Goal: Navigation & Orientation: Find specific page/section

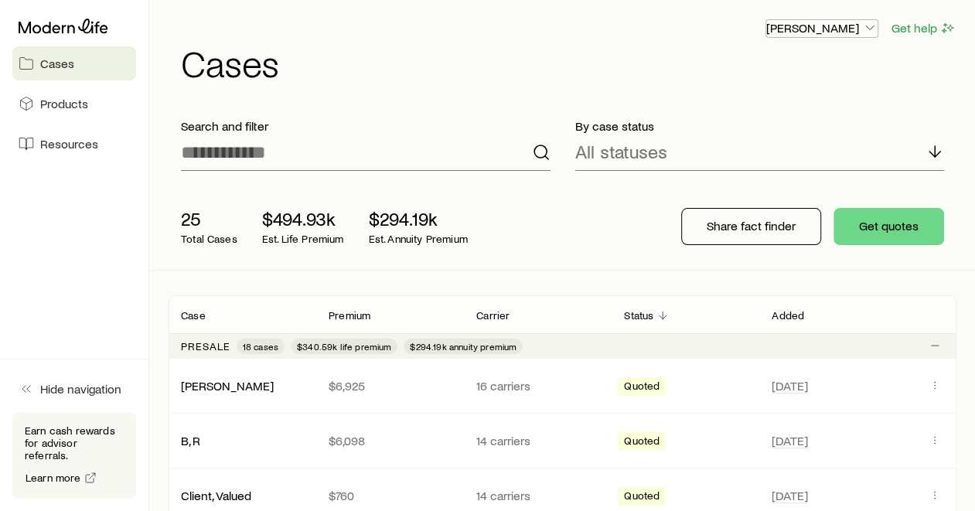
click at [872, 28] on icon "button" at bounding box center [869, 27] width 15 height 15
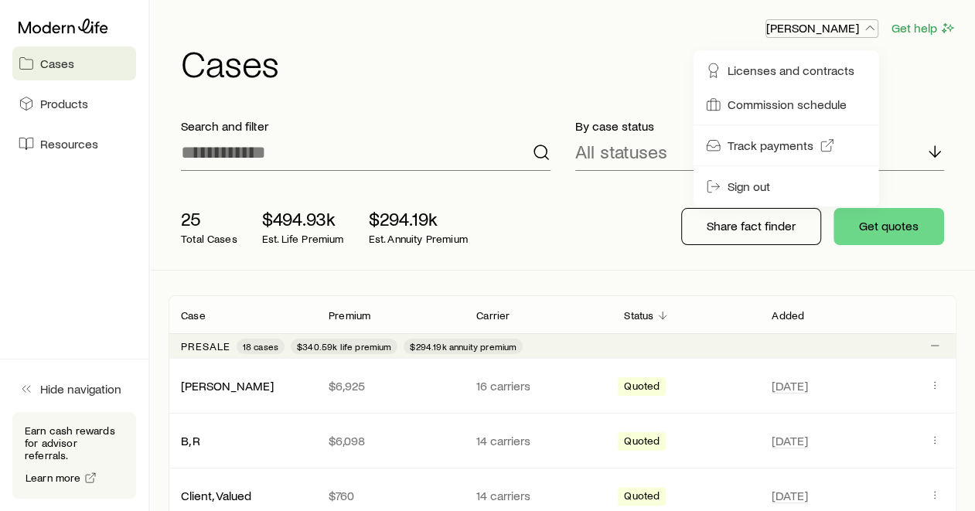
click at [872, 28] on icon "button" at bounding box center [869, 27] width 15 height 15
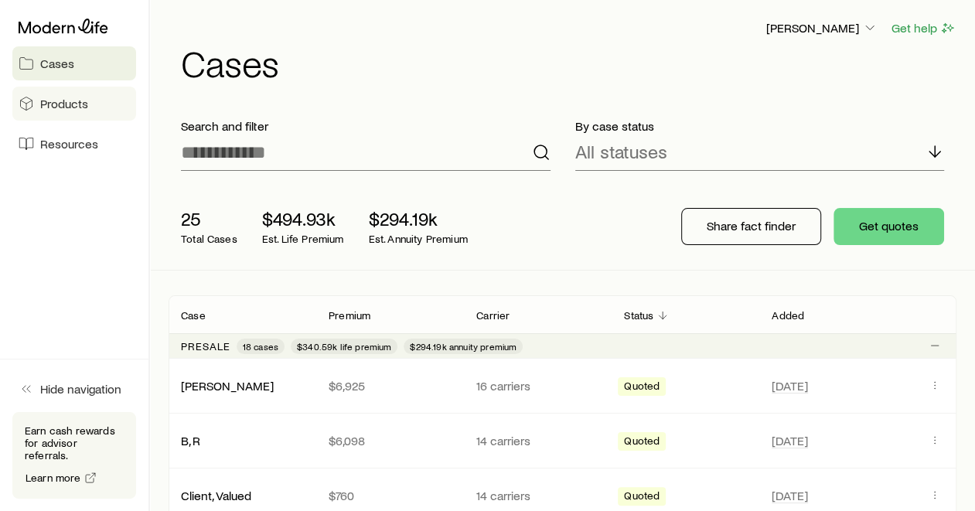
click at [90, 108] on link "Products" at bounding box center [74, 104] width 124 height 34
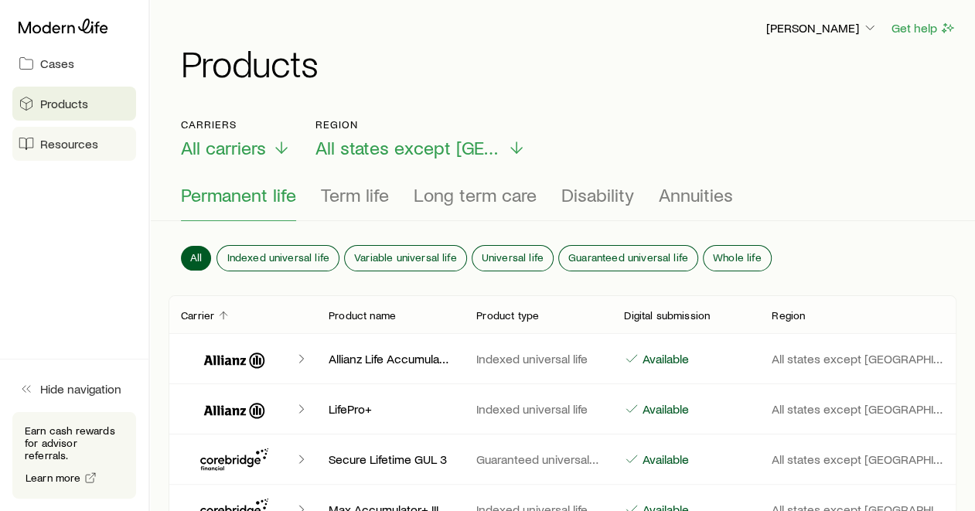
click at [79, 145] on span "Resources" at bounding box center [69, 143] width 58 height 15
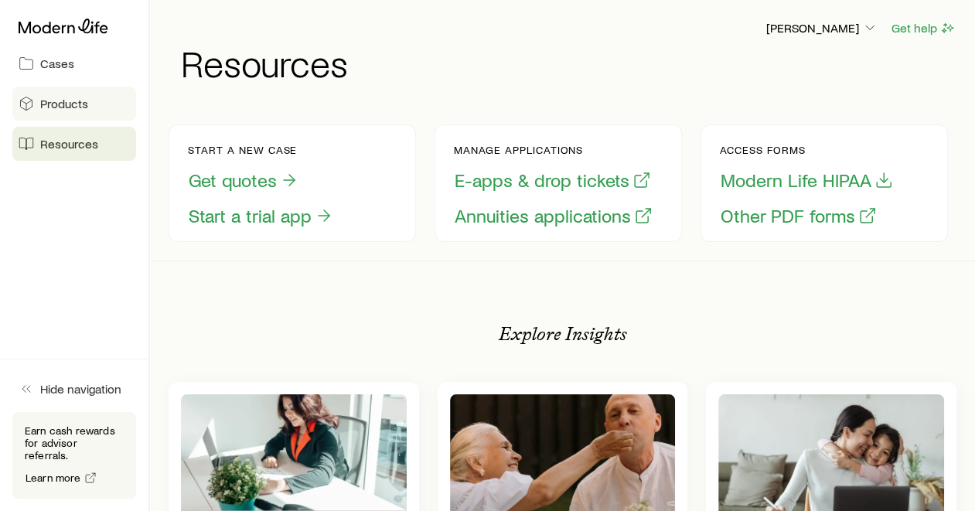
click at [51, 101] on span "Products" at bounding box center [64, 103] width 48 height 15
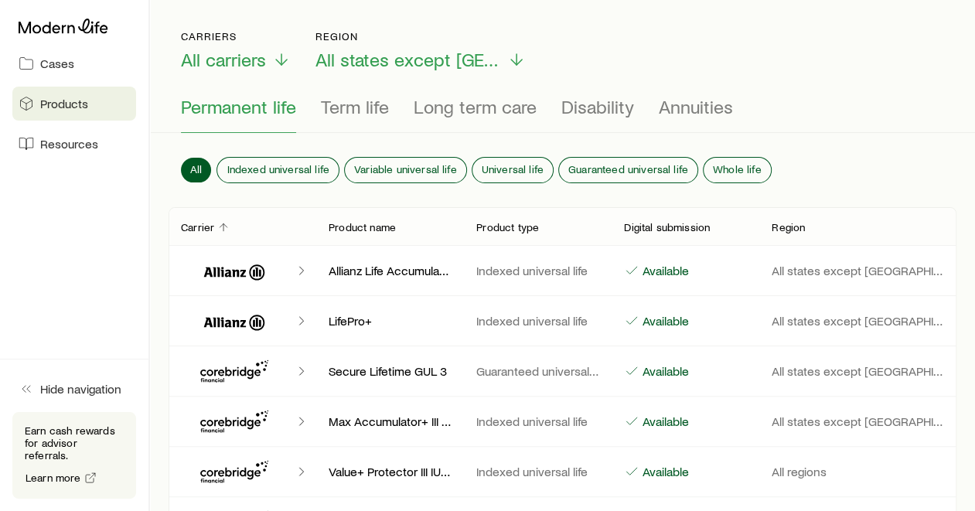
scroll to position [86, 0]
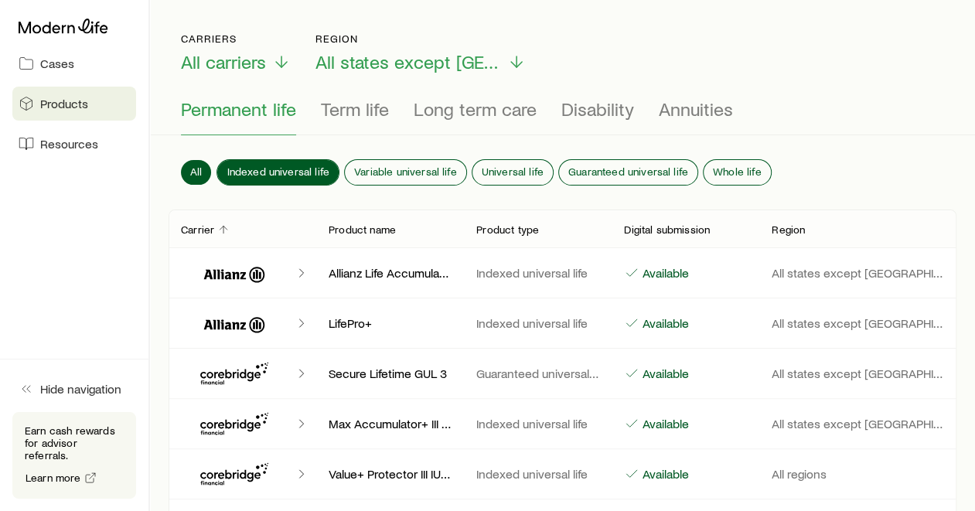
click at [279, 165] on span "Indexed universal life" at bounding box center [278, 171] width 103 height 12
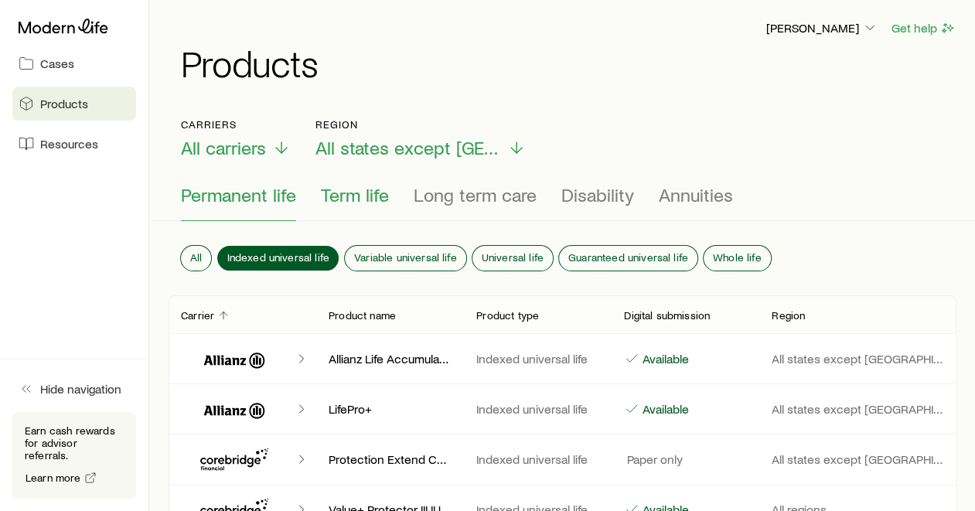
click at [348, 186] on span "Term life" at bounding box center [355, 195] width 68 height 22
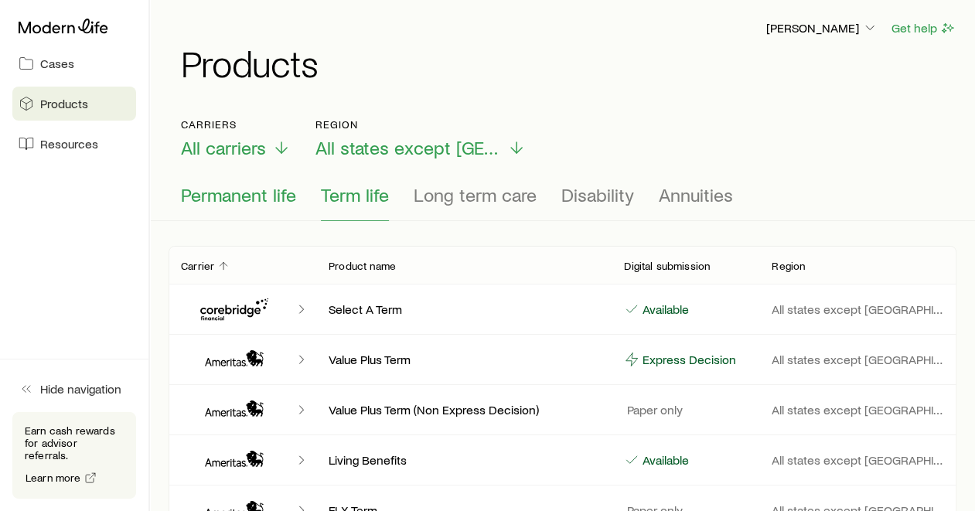
click at [242, 191] on span "Permanent life" at bounding box center [238, 195] width 115 height 22
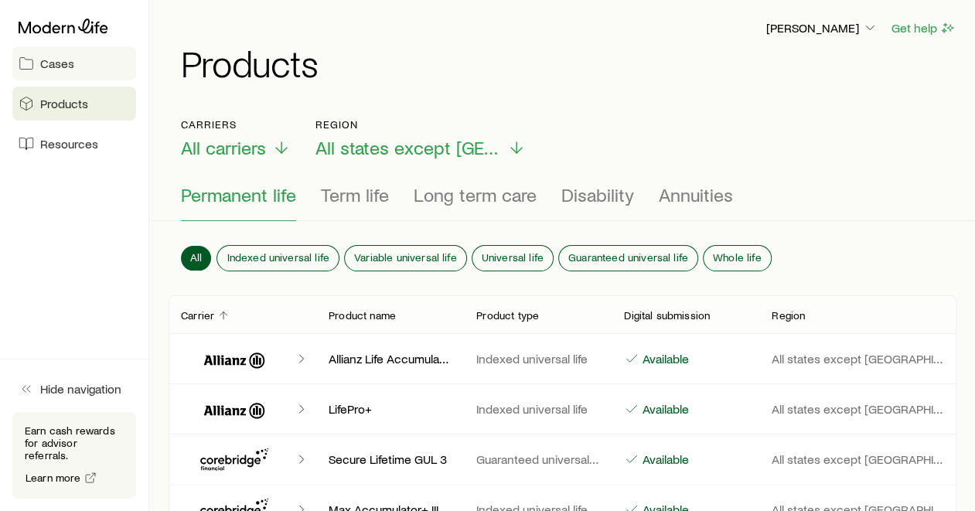
click at [60, 65] on span "Cases" at bounding box center [57, 63] width 34 height 15
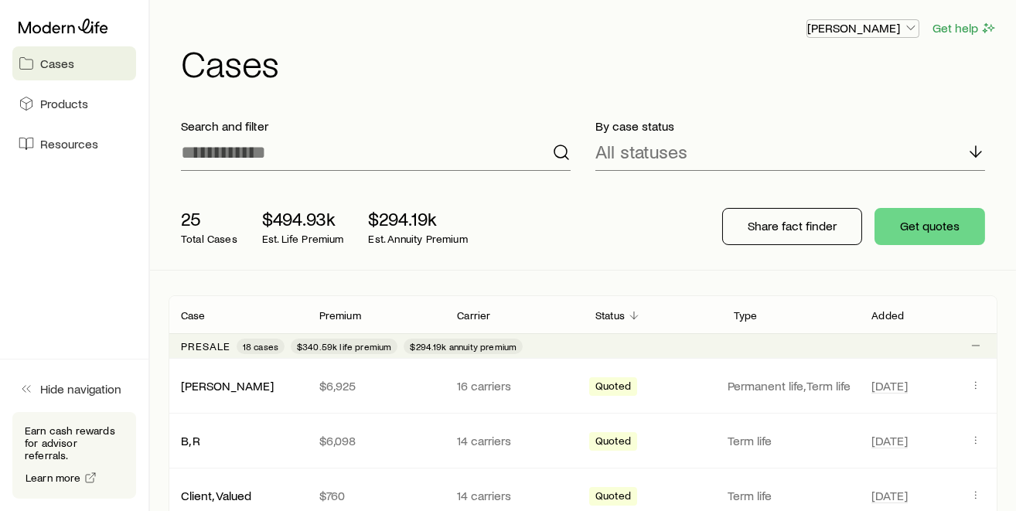
click at [912, 25] on icon "button" at bounding box center [910, 27] width 15 height 15
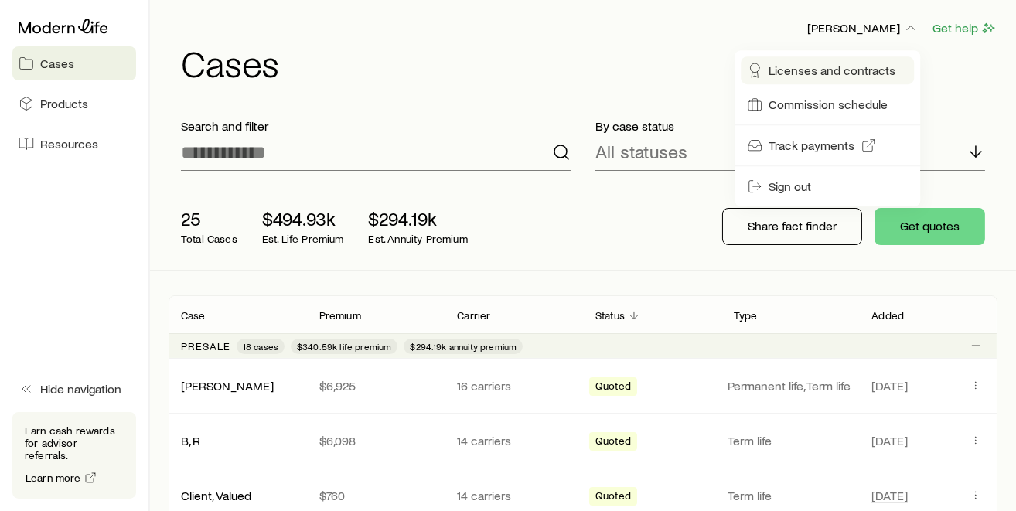
click at [847, 67] on span "Licenses and contracts" at bounding box center [832, 70] width 127 height 15
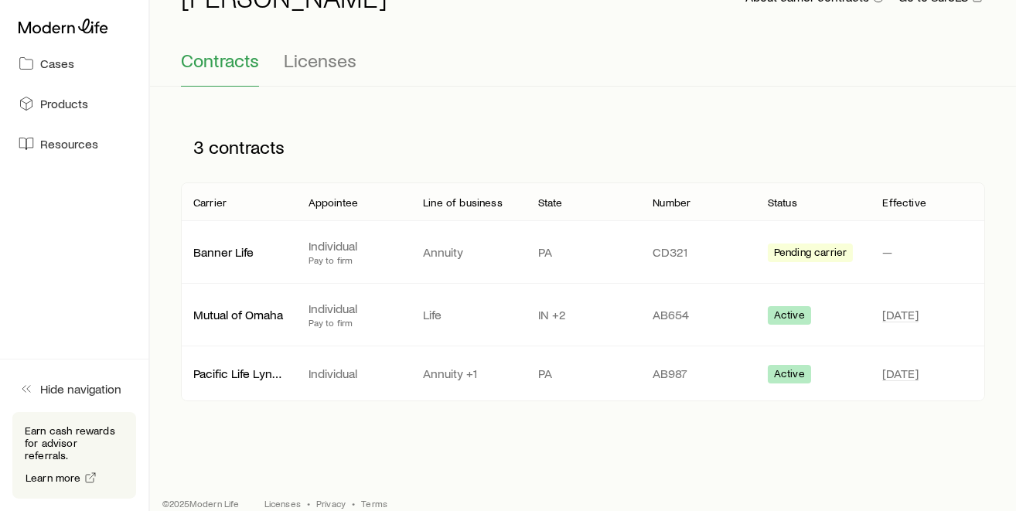
scroll to position [112, 0]
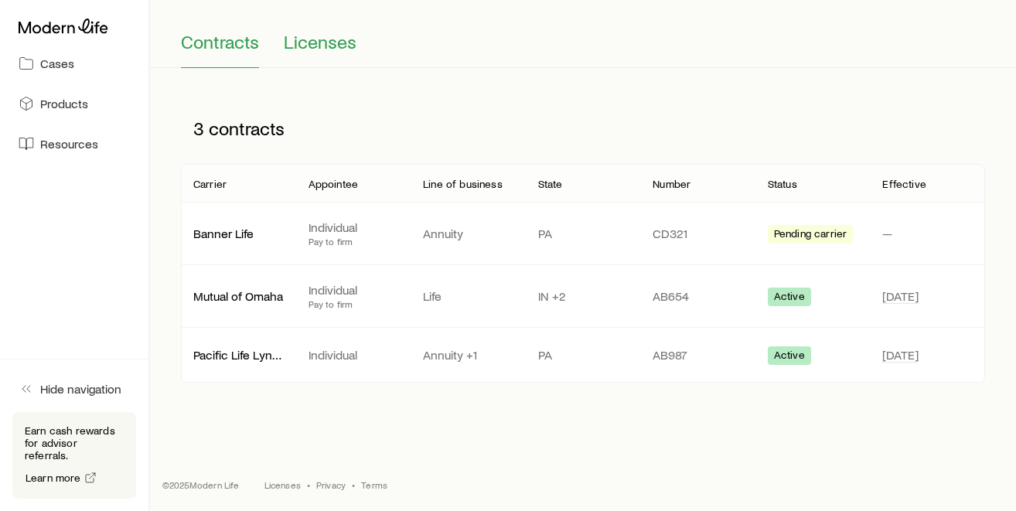
click at [325, 40] on span "Licenses" at bounding box center [320, 42] width 73 height 22
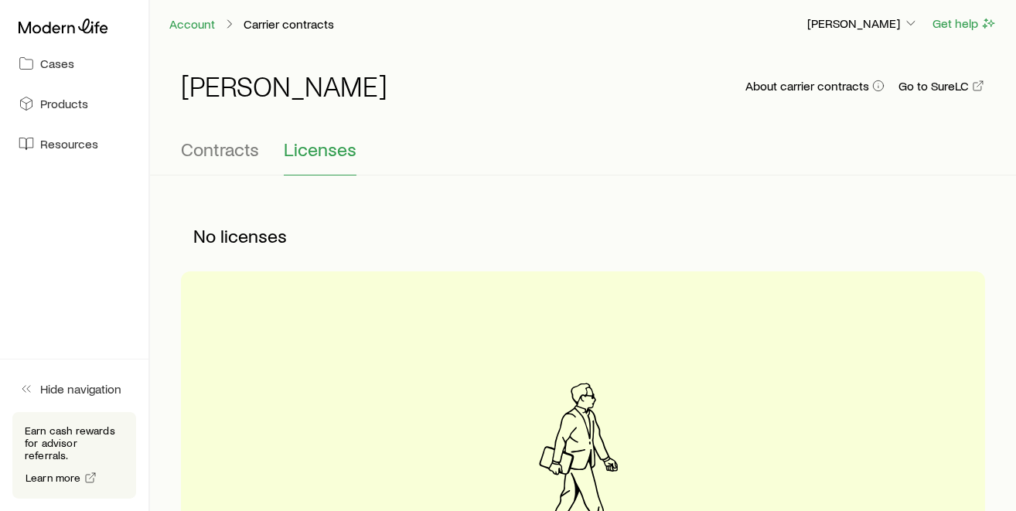
scroll to position [0, 0]
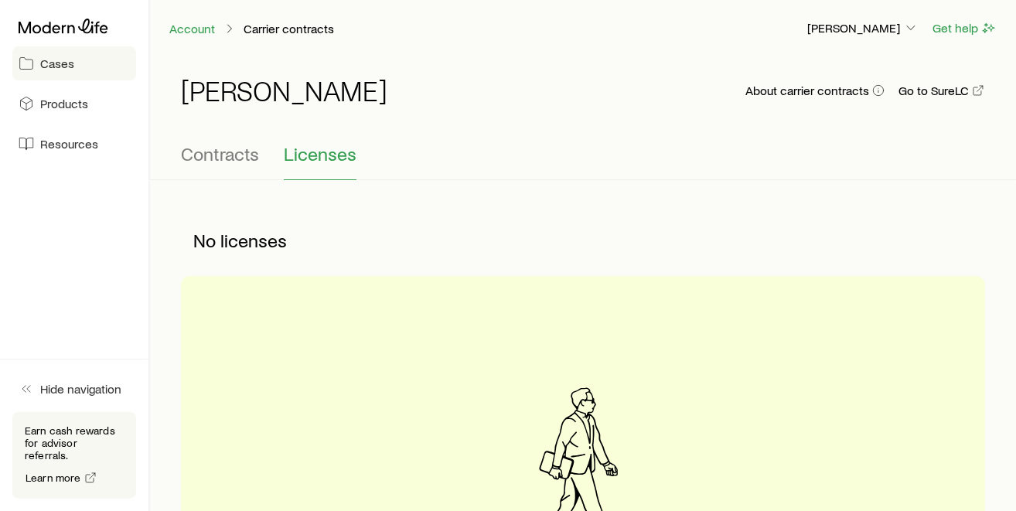
click at [63, 63] on span "Cases" at bounding box center [57, 63] width 34 height 15
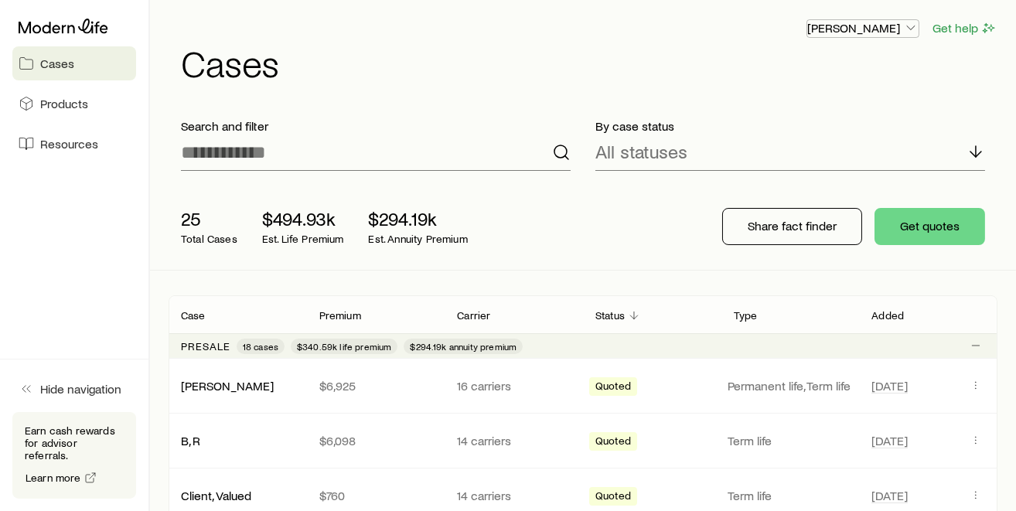
click at [913, 29] on icon "button" at bounding box center [910, 27] width 15 height 15
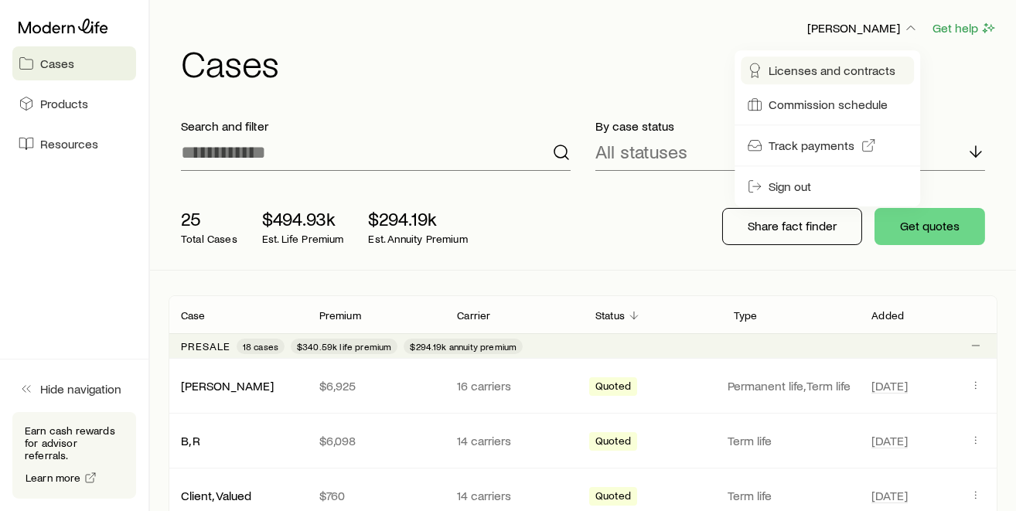
click at [846, 63] on span "Licenses and contracts" at bounding box center [832, 70] width 127 height 15
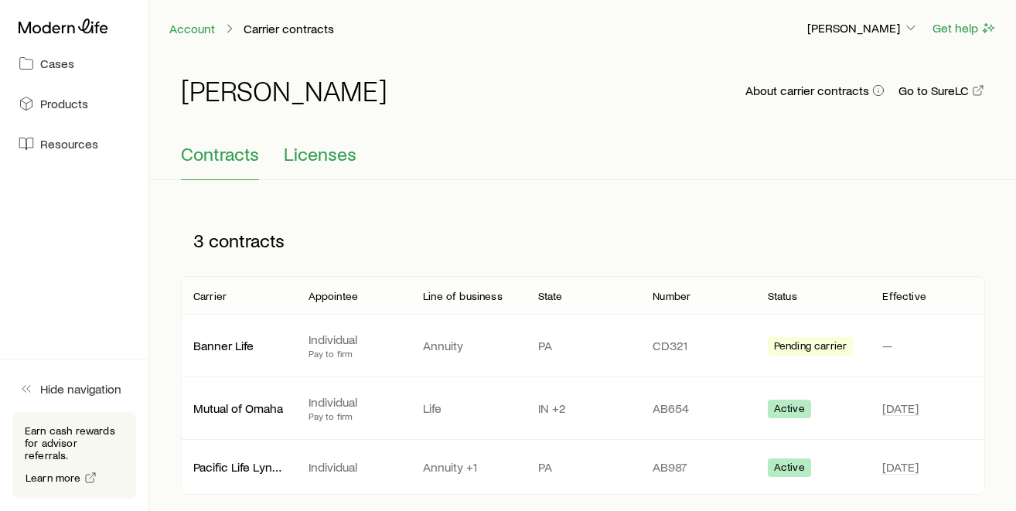
click at [330, 158] on span "Licenses" at bounding box center [320, 154] width 73 height 22
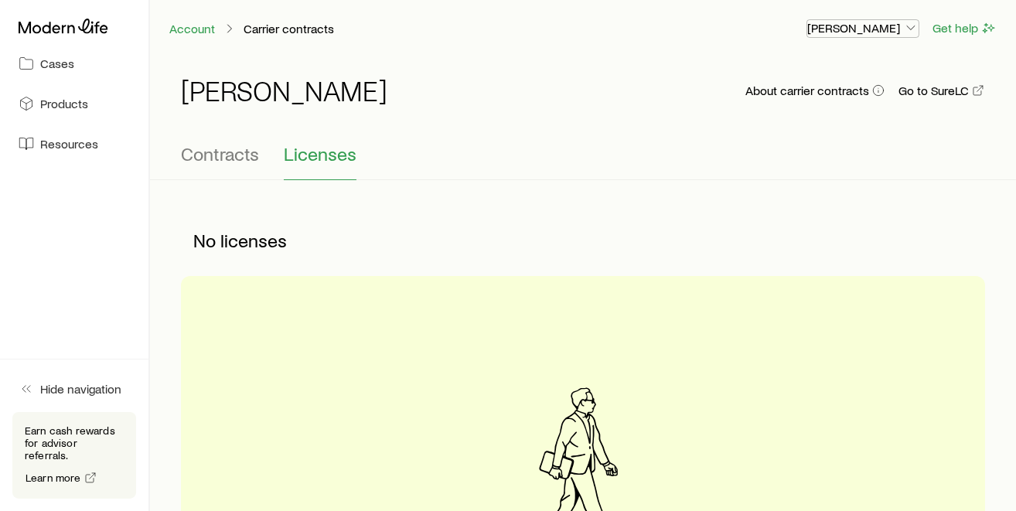
click at [905, 23] on icon "button" at bounding box center [910, 27] width 15 height 15
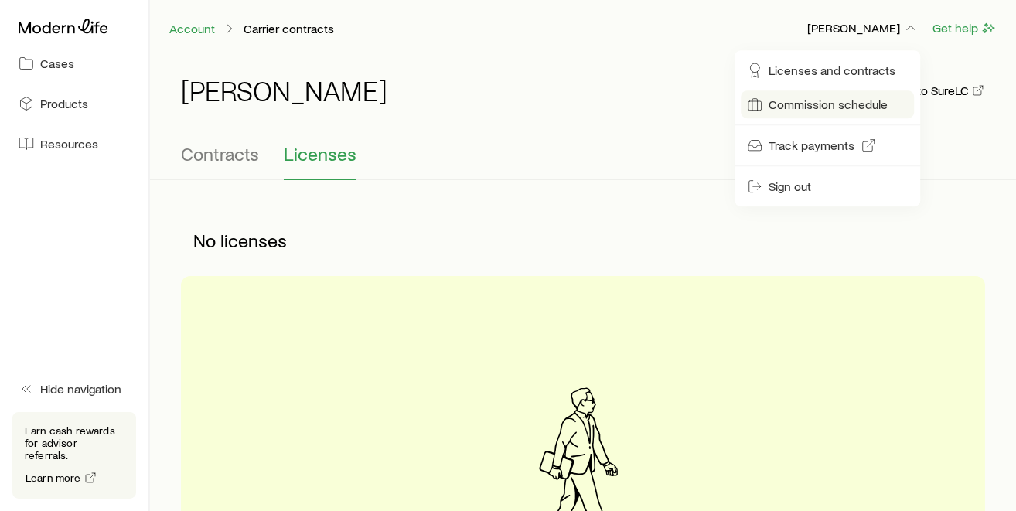
click at [806, 104] on span "Commission schedule" at bounding box center [828, 104] width 119 height 15
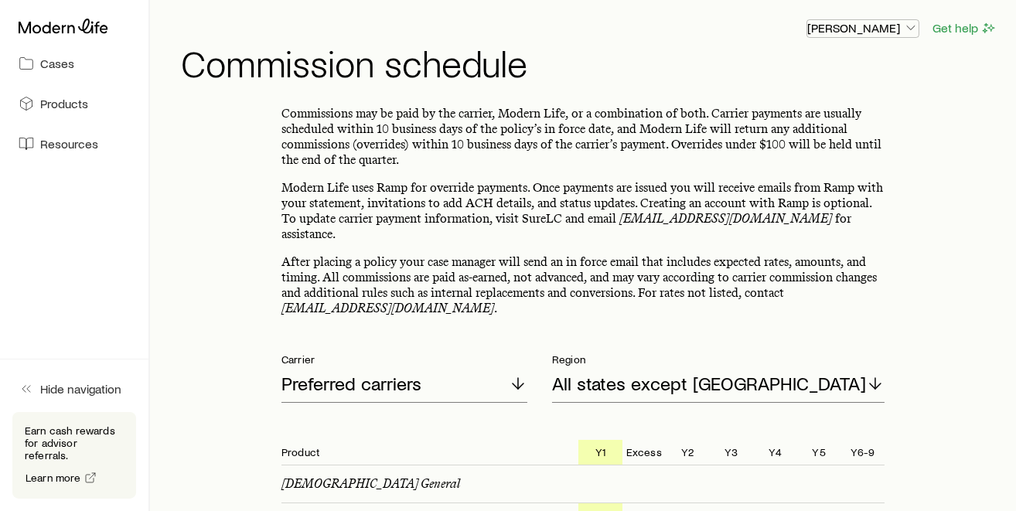
click at [908, 26] on polyline "button" at bounding box center [911, 28] width 8 height 4
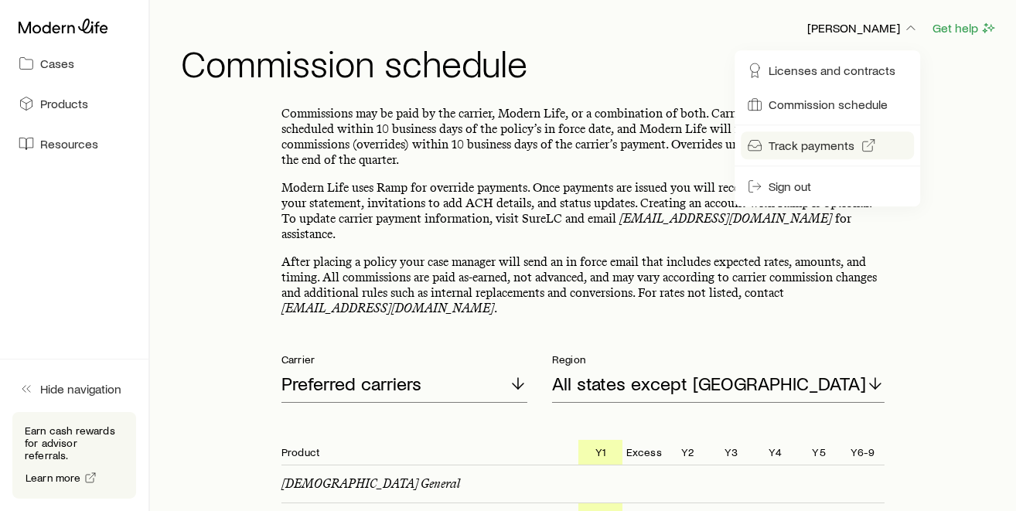
click at [812, 142] on span "Track payments" at bounding box center [812, 145] width 86 height 15
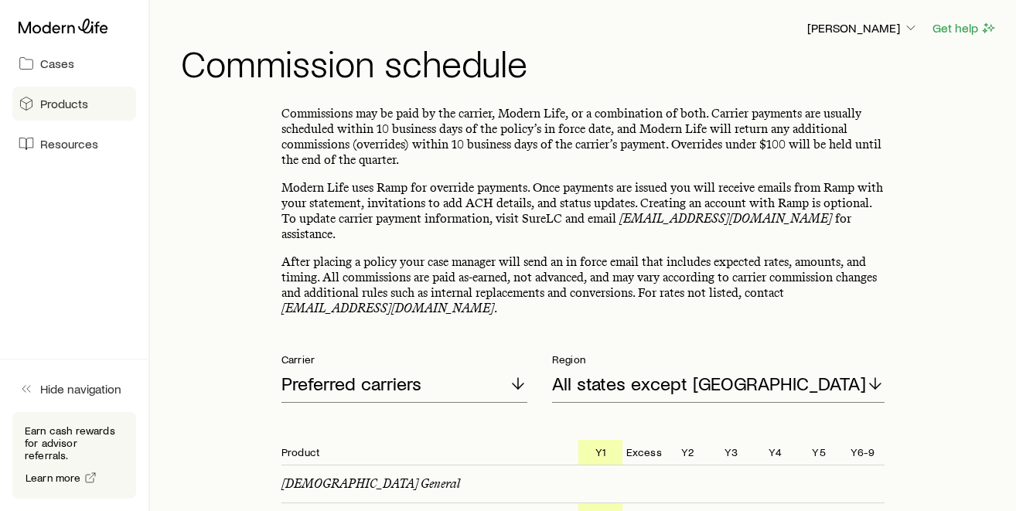
click at [44, 94] on link "Products" at bounding box center [74, 104] width 124 height 34
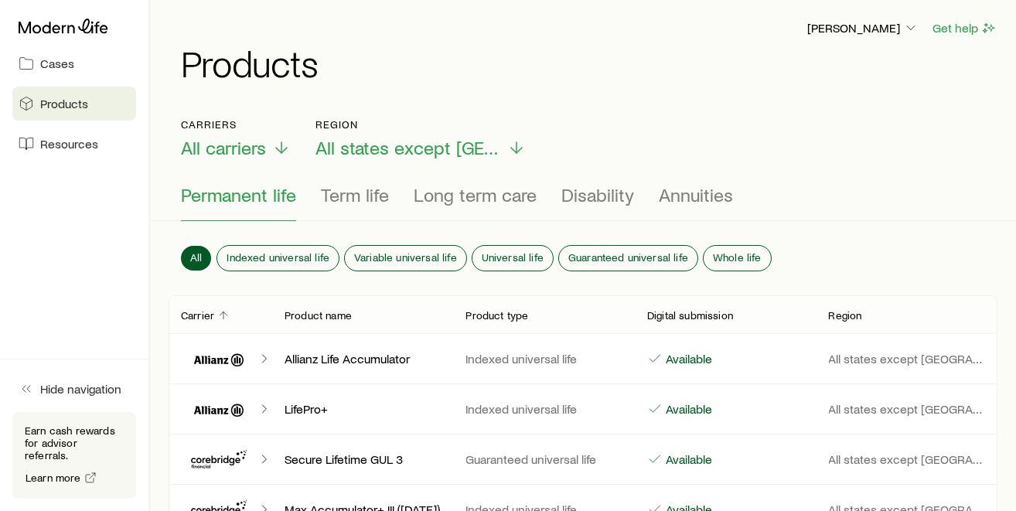
click at [247, 191] on span "Permanent life" at bounding box center [238, 195] width 115 height 22
click at [742, 251] on span "Whole life" at bounding box center [737, 257] width 49 height 12
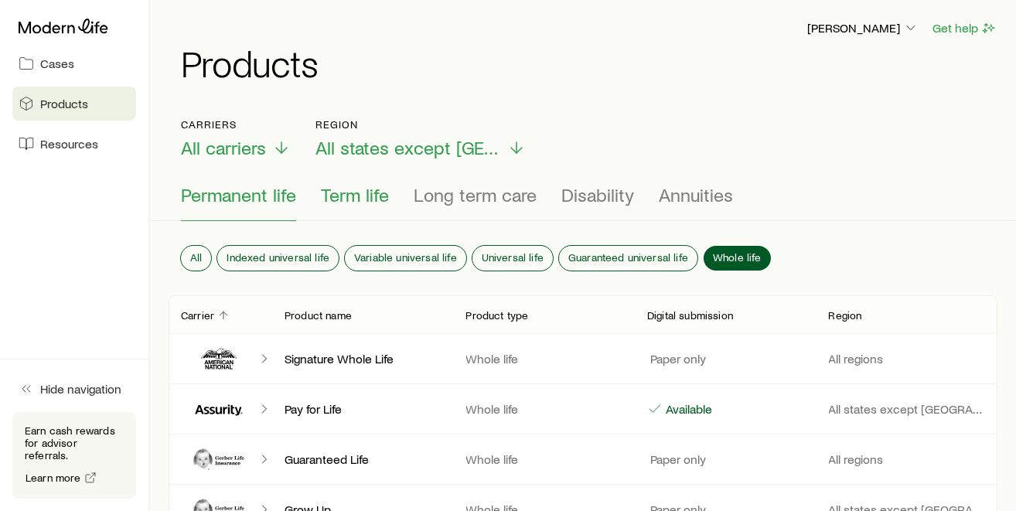
click at [356, 189] on span "Term life" at bounding box center [355, 195] width 68 height 22
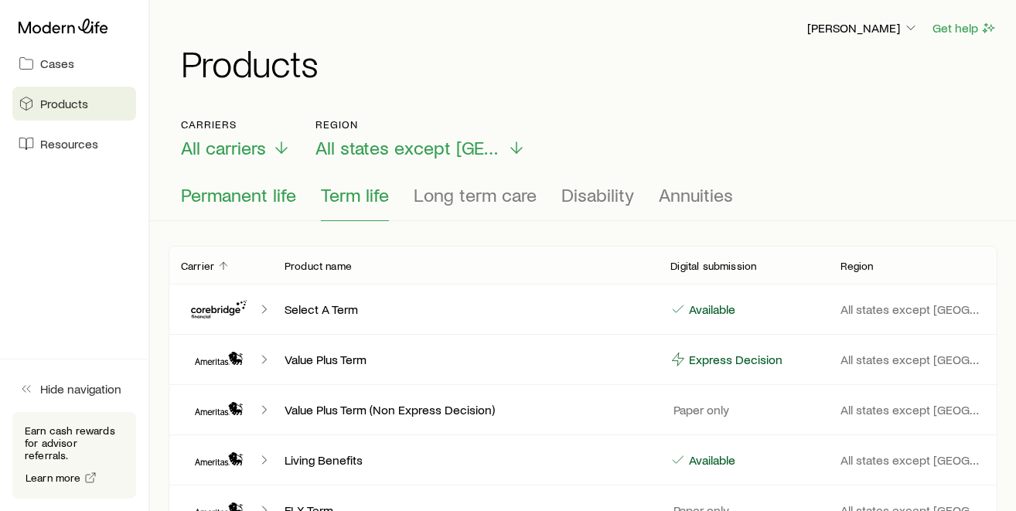
click at [281, 193] on span "Permanent life" at bounding box center [238, 195] width 115 height 22
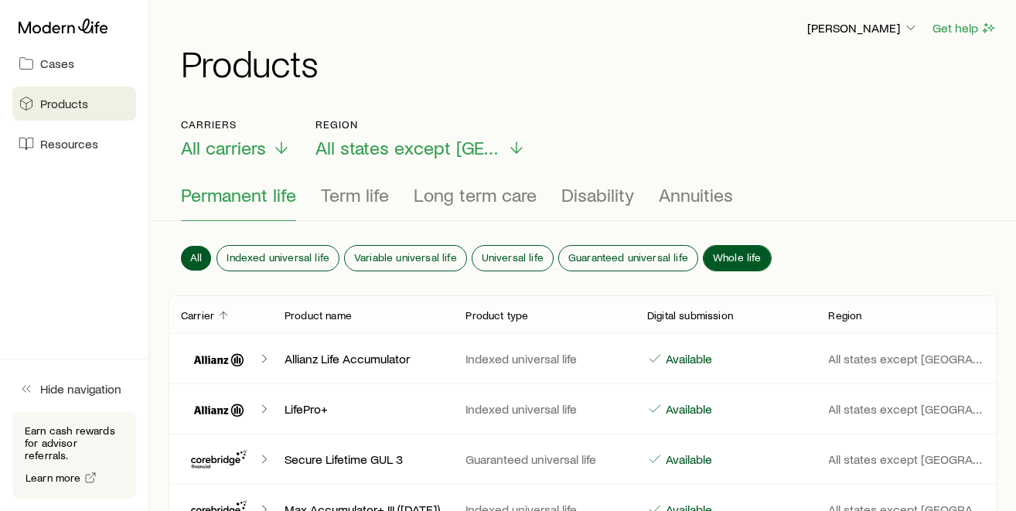
click at [745, 251] on span "Whole life" at bounding box center [737, 257] width 49 height 12
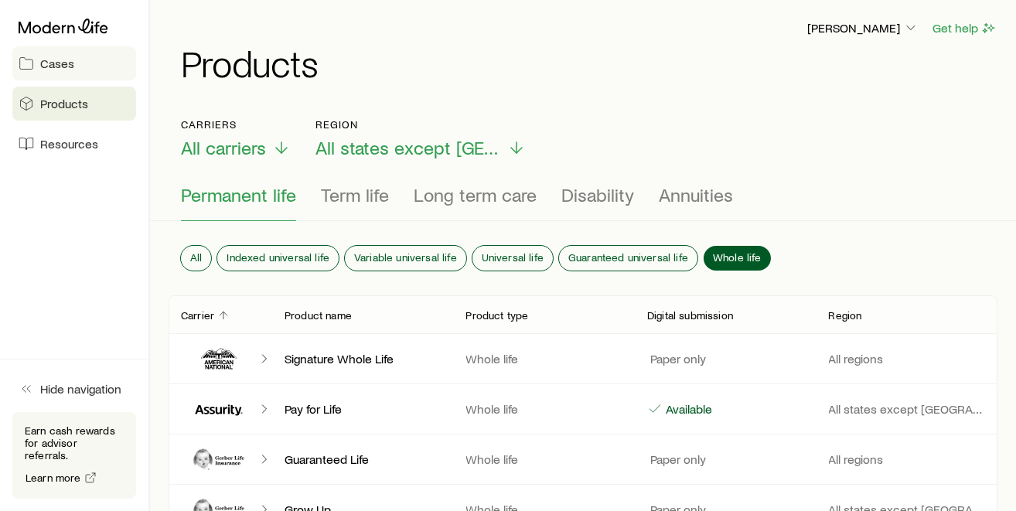
click at [55, 70] on span "Cases" at bounding box center [57, 63] width 34 height 15
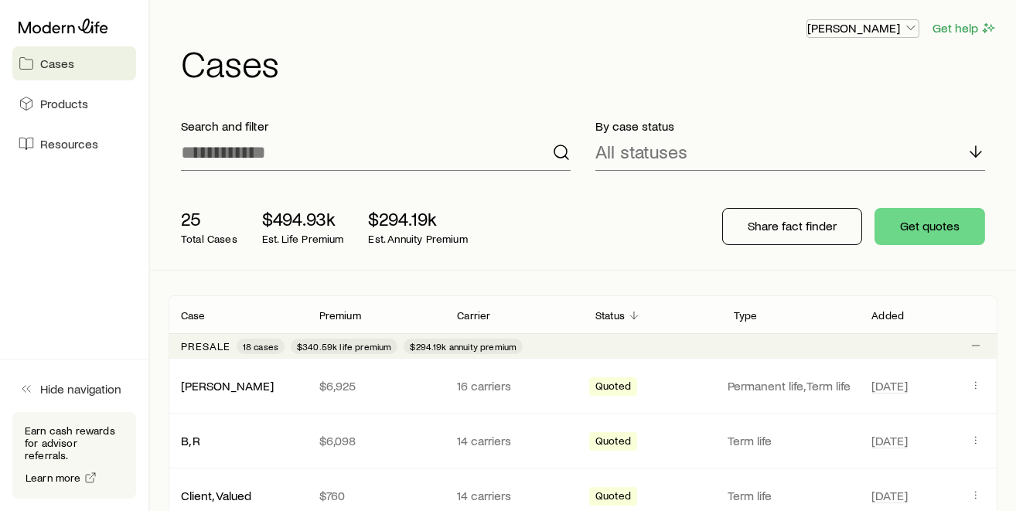
click at [916, 27] on icon "button" at bounding box center [910, 27] width 15 height 15
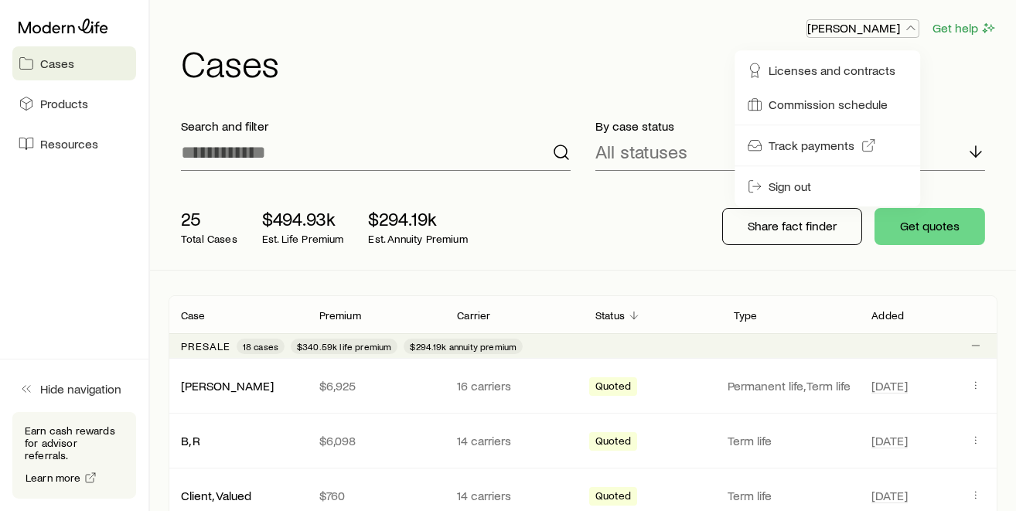
click at [916, 27] on icon "button" at bounding box center [910, 27] width 15 height 15
